Goal: Entertainment & Leisure: Consume media (video, audio)

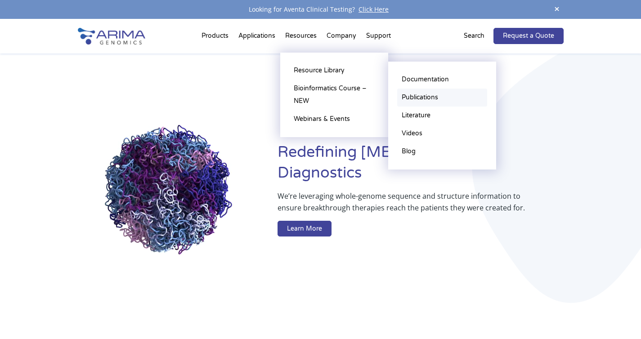
click at [415, 100] on link "Publications" at bounding box center [442, 98] width 90 height 18
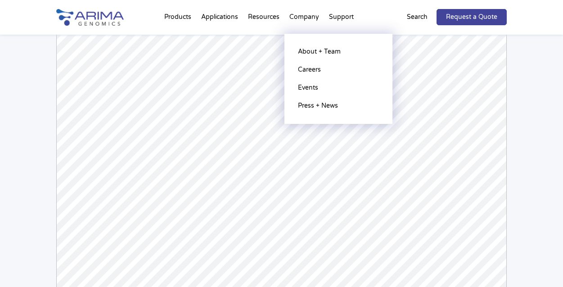
scroll to position [114, 0]
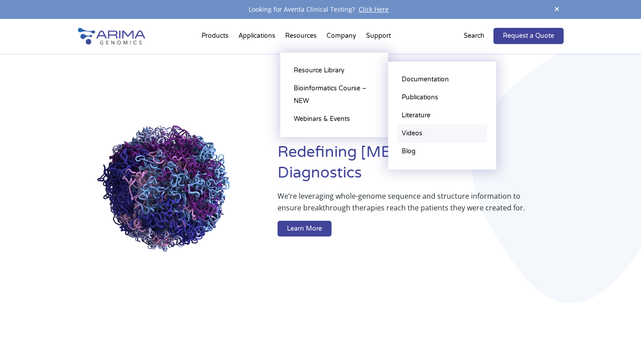
click at [428, 135] on link "Videos" at bounding box center [442, 134] width 90 height 18
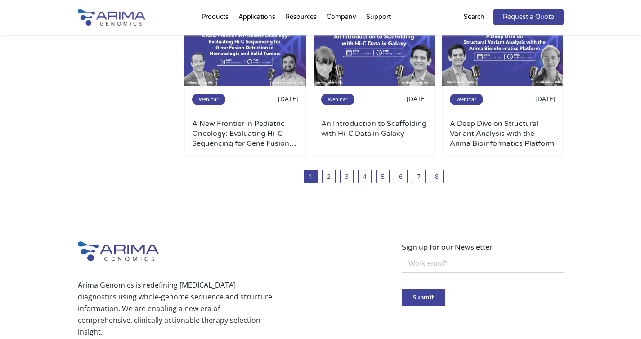
scroll to position [708, 0]
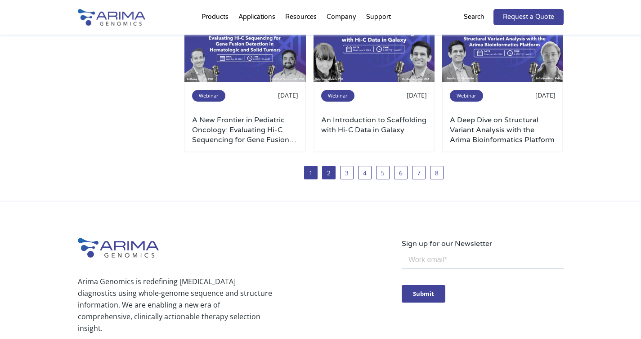
click at [334, 173] on link "2" at bounding box center [328, 172] width 13 height 13
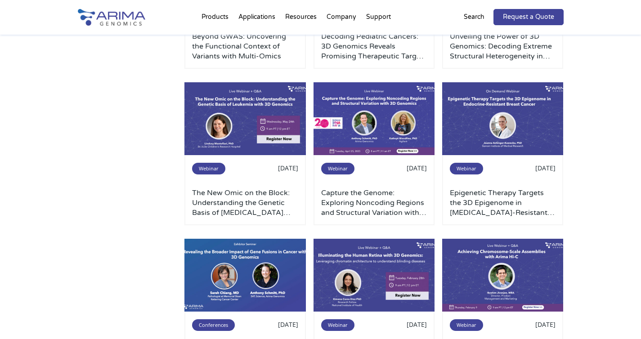
scroll to position [480, 0]
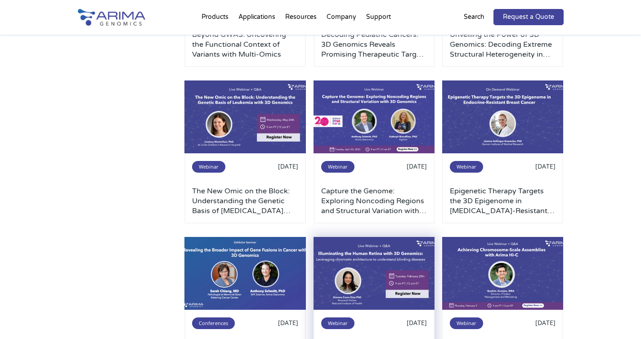
click at [372, 260] on img at bounding box center [374, 273] width 121 height 73
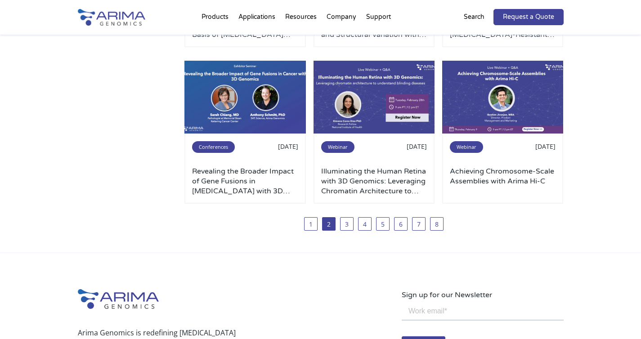
scroll to position [663, 0]
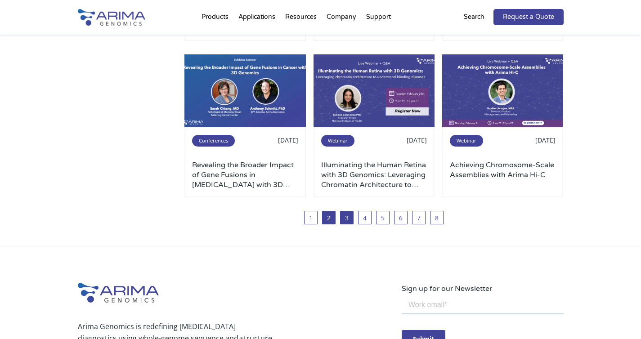
click at [344, 218] on link "3" at bounding box center [346, 217] width 13 height 13
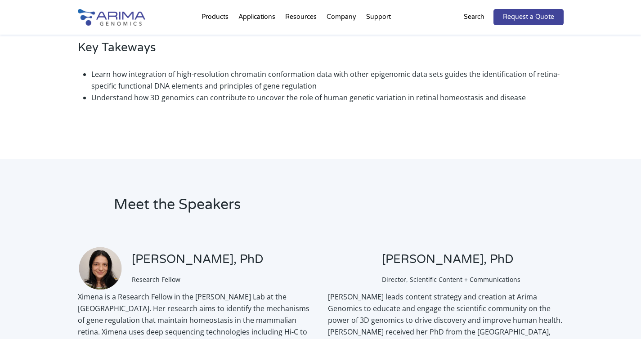
scroll to position [627, 0]
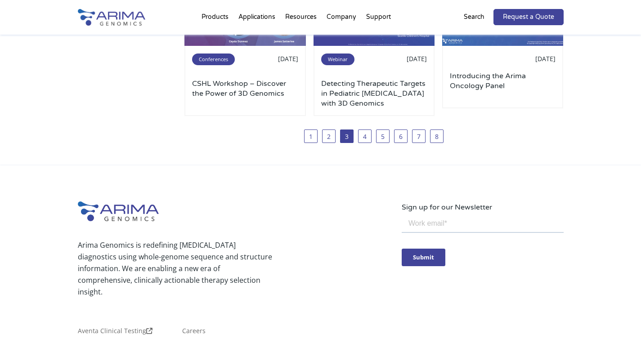
scroll to position [754, 0]
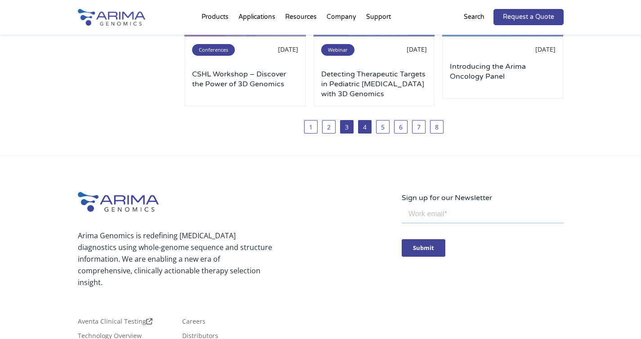
click at [368, 127] on link "4" at bounding box center [364, 126] width 13 height 13
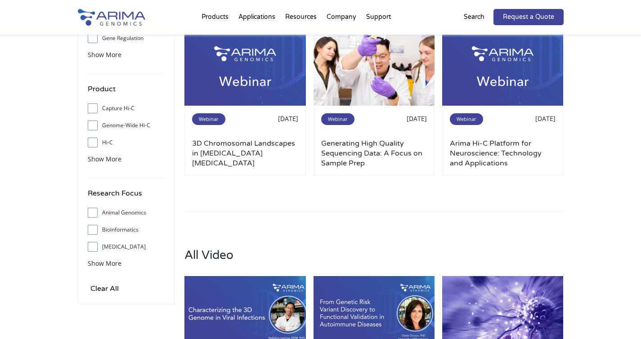
scroll to position [233, 0]
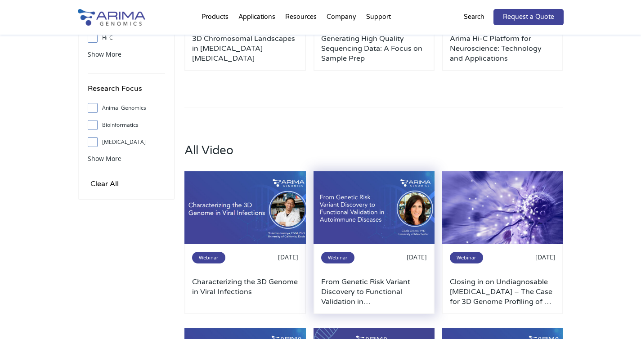
click at [404, 210] on img at bounding box center [374, 207] width 121 height 73
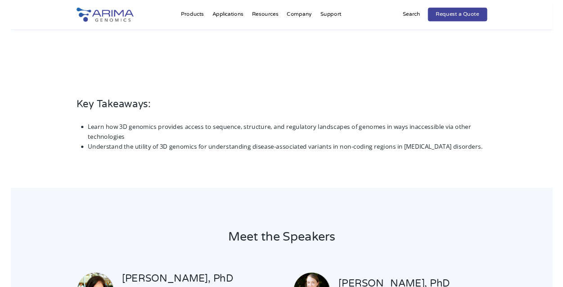
scroll to position [525, 0]
